Goal: Task Accomplishment & Management: Manage account settings

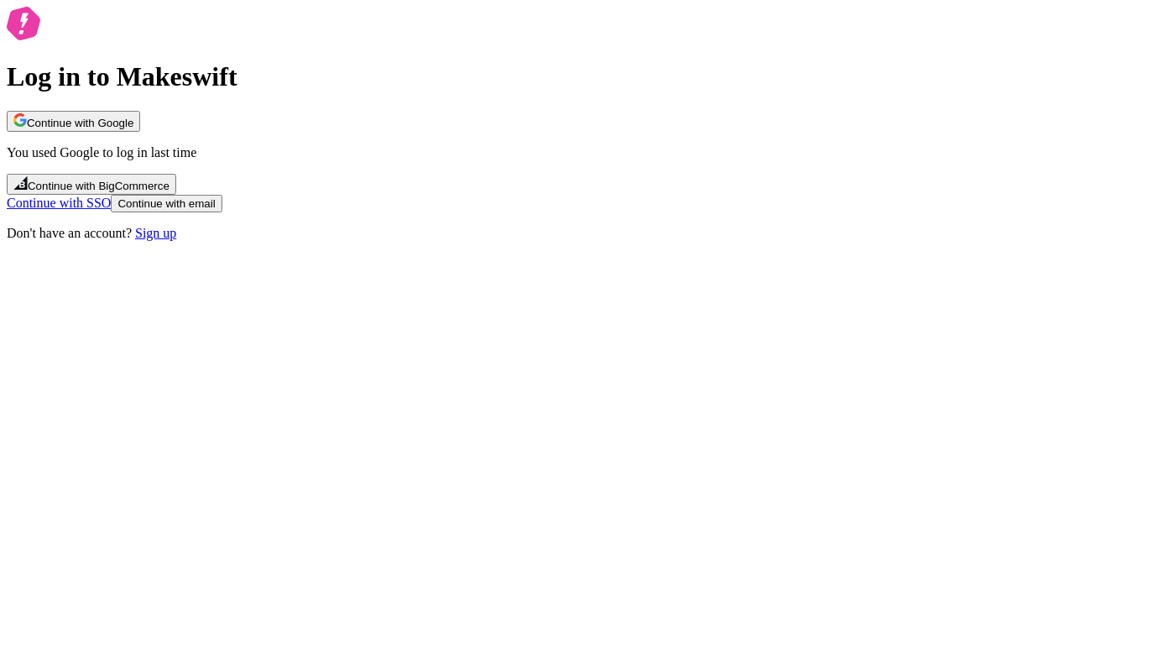
click at [140, 132] on button "Continue with Google" at bounding box center [73, 121] width 133 height 21
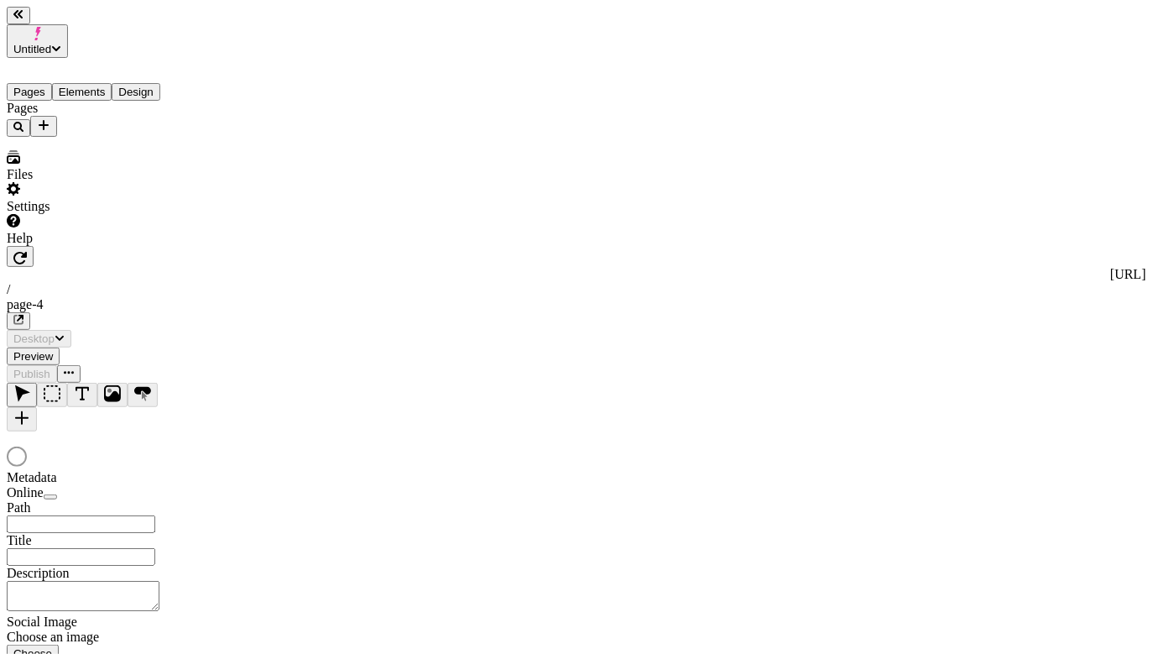
type input "/page-4"
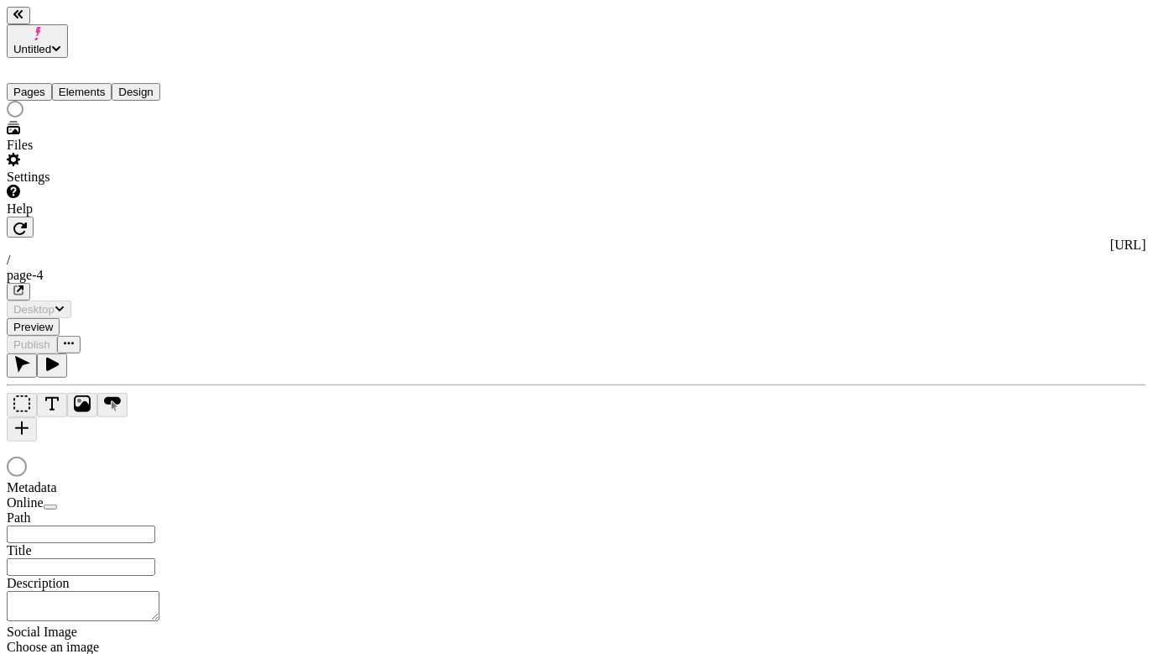
type input "/page-4"
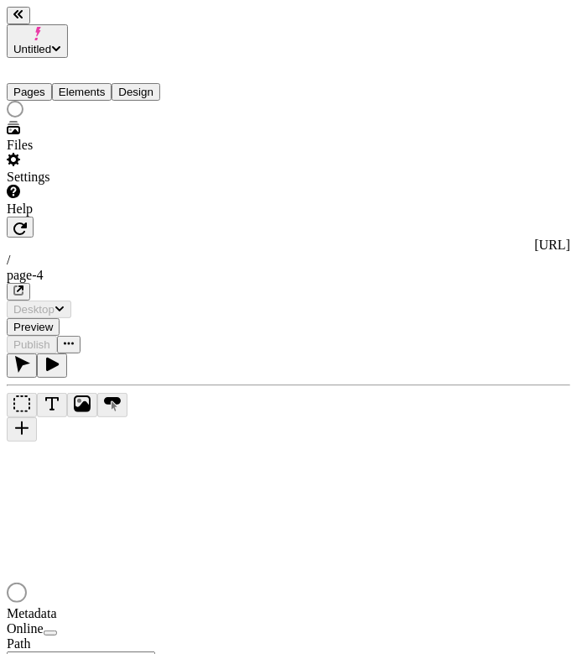
type input "/page-4"
